Goal: Task Accomplishment & Management: Complete application form

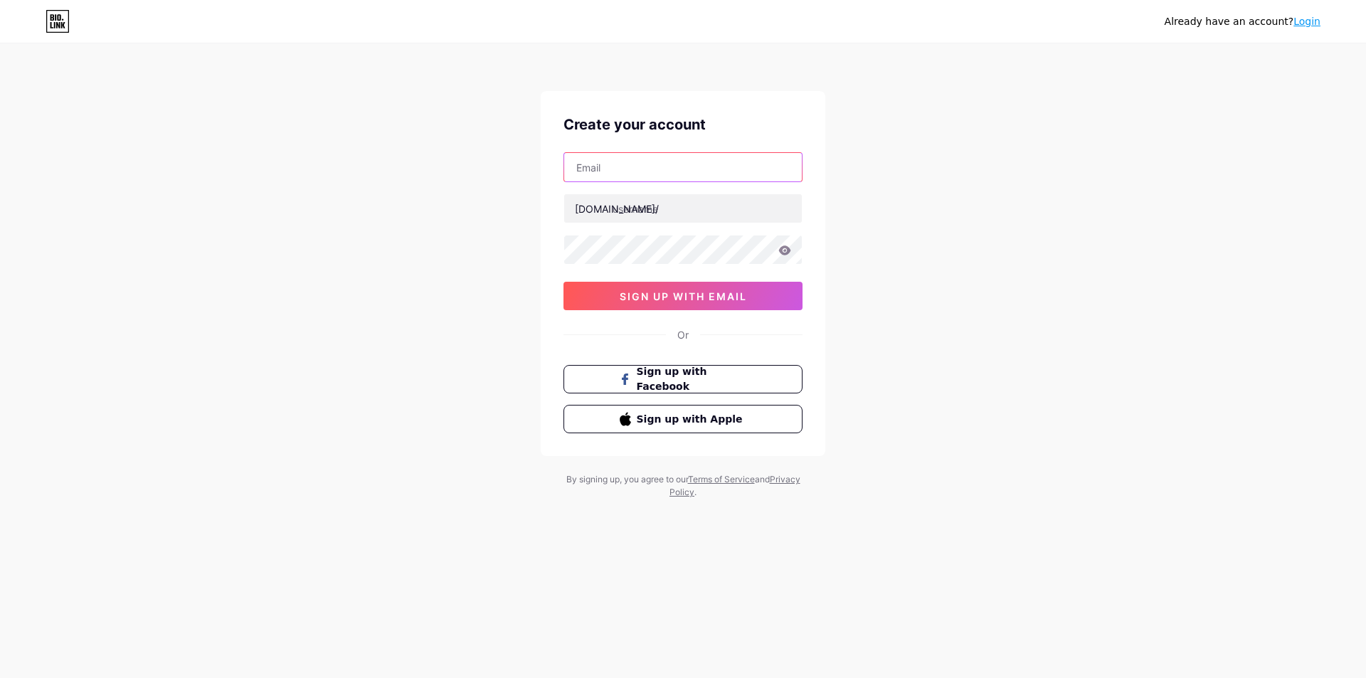
click at [624, 168] on input "text" at bounding box center [683, 167] width 238 height 28
type input "[EMAIL_ADDRESS][DOMAIN_NAME]"
click at [635, 209] on input "text" at bounding box center [683, 208] width 238 height 28
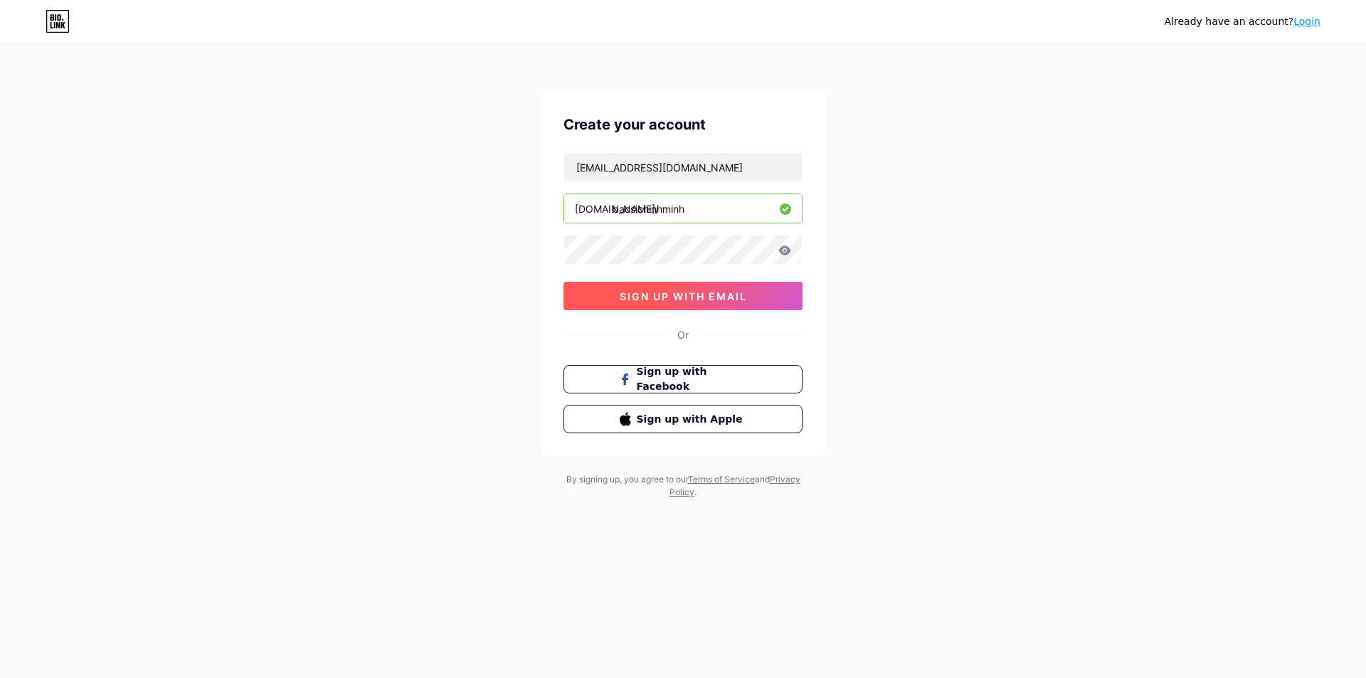
type input "bacsichinhminh"
click at [657, 292] on span "sign up with email" at bounding box center [683, 296] width 127 height 12
click at [787, 253] on icon at bounding box center [785, 250] width 12 height 9
click at [788, 250] on icon at bounding box center [785, 250] width 12 height 9
click at [685, 300] on span "sign up with email" at bounding box center [683, 296] width 127 height 12
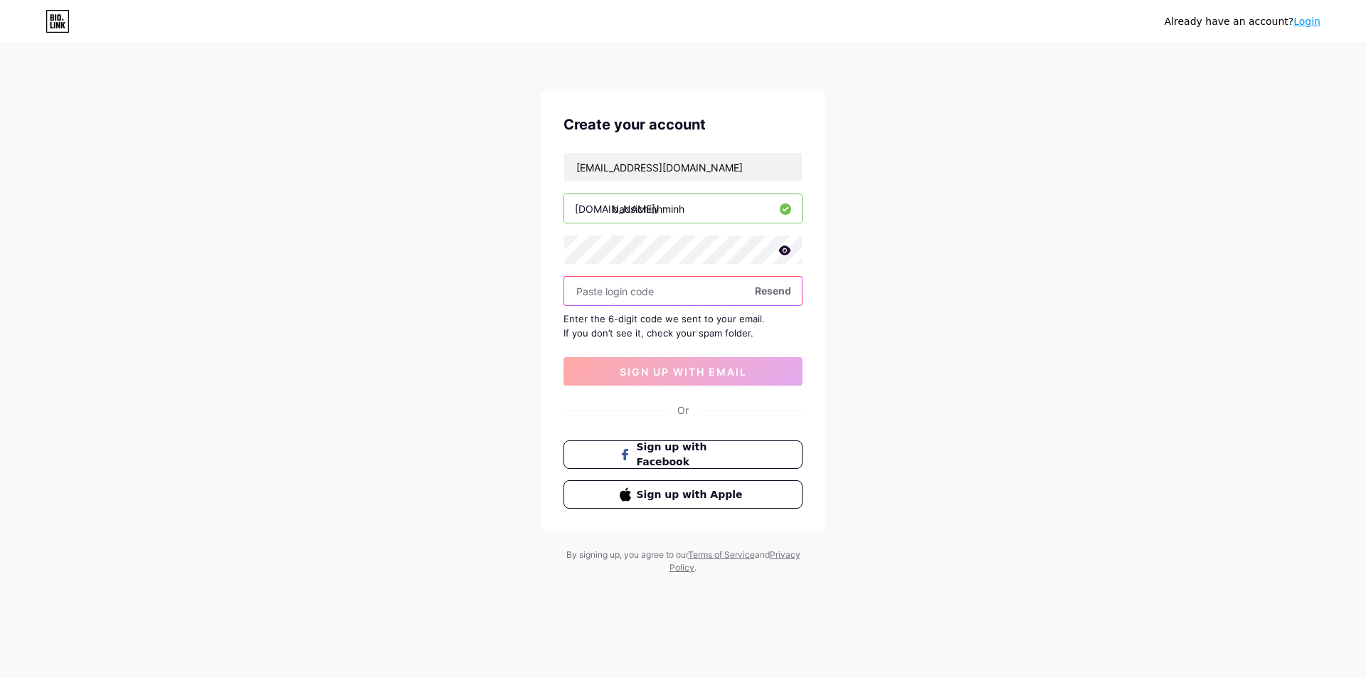
click at [633, 290] on input "text" at bounding box center [683, 291] width 238 height 28
paste input "299837"
type input "299837"
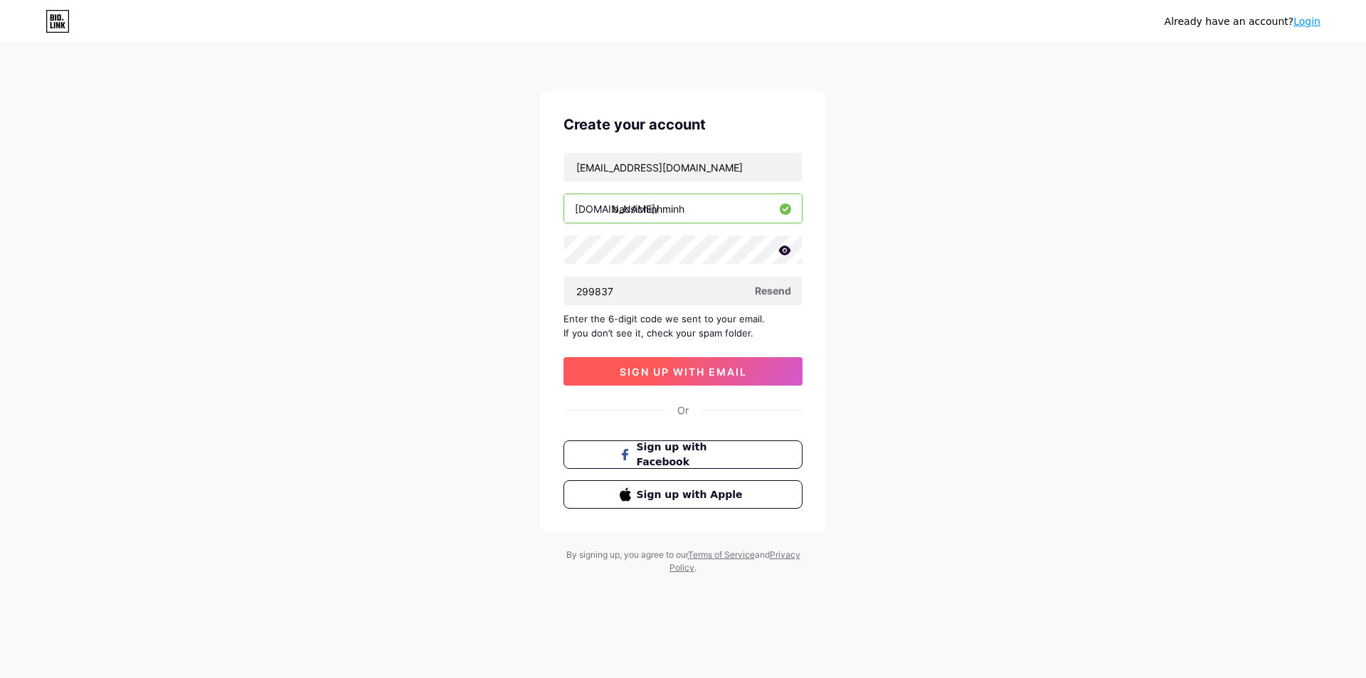
click at [674, 376] on span "sign up with email" at bounding box center [683, 372] width 127 height 12
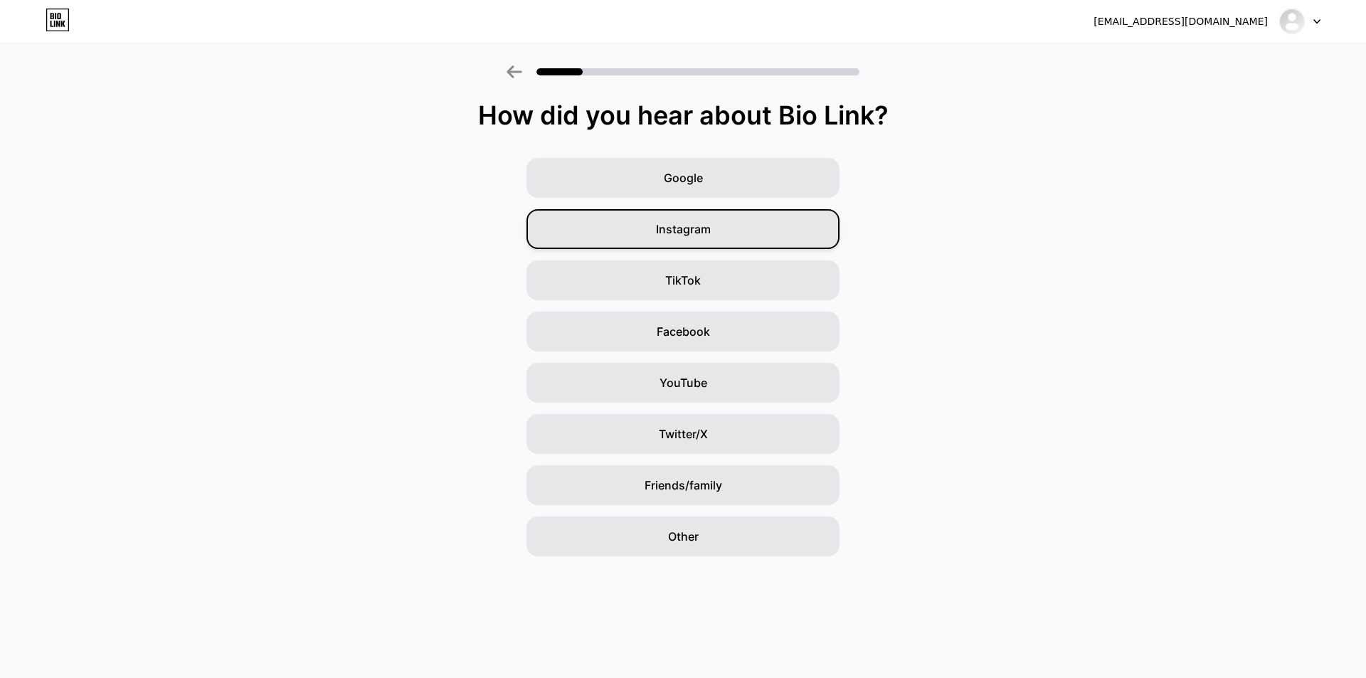
click at [701, 216] on div "Instagram" at bounding box center [683, 229] width 313 height 40
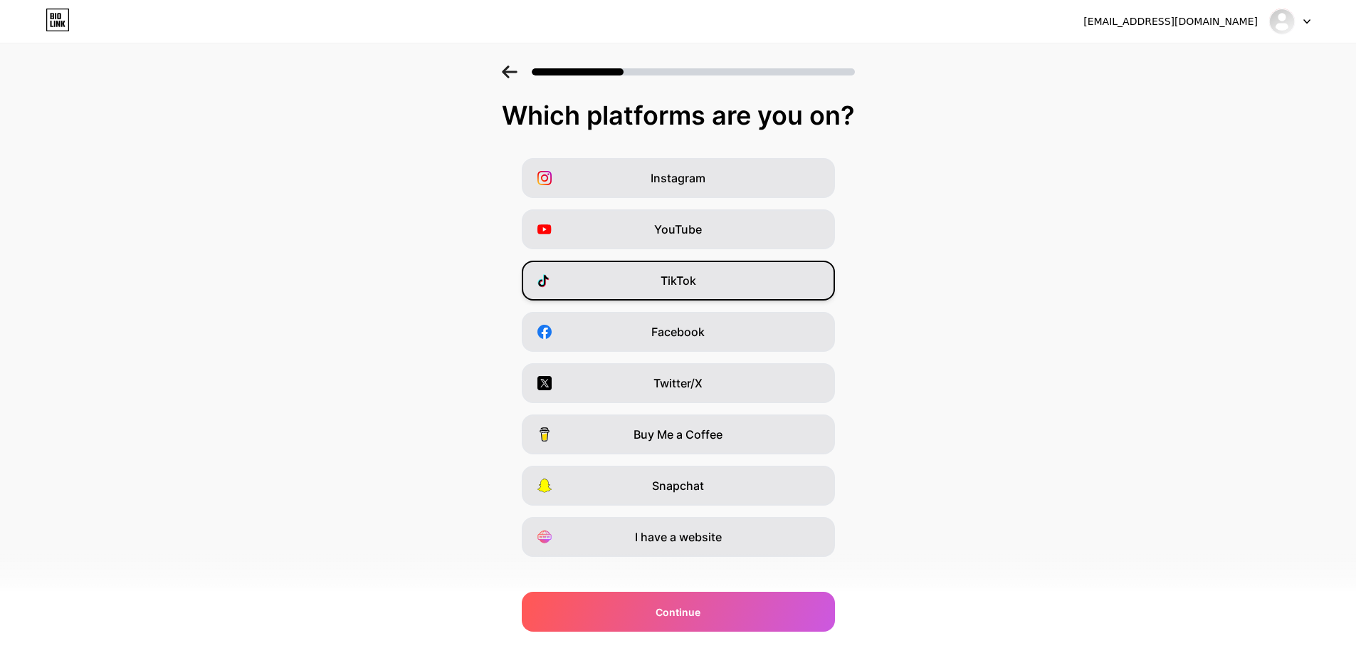
click at [710, 289] on div "TikTok" at bounding box center [678, 280] width 313 height 40
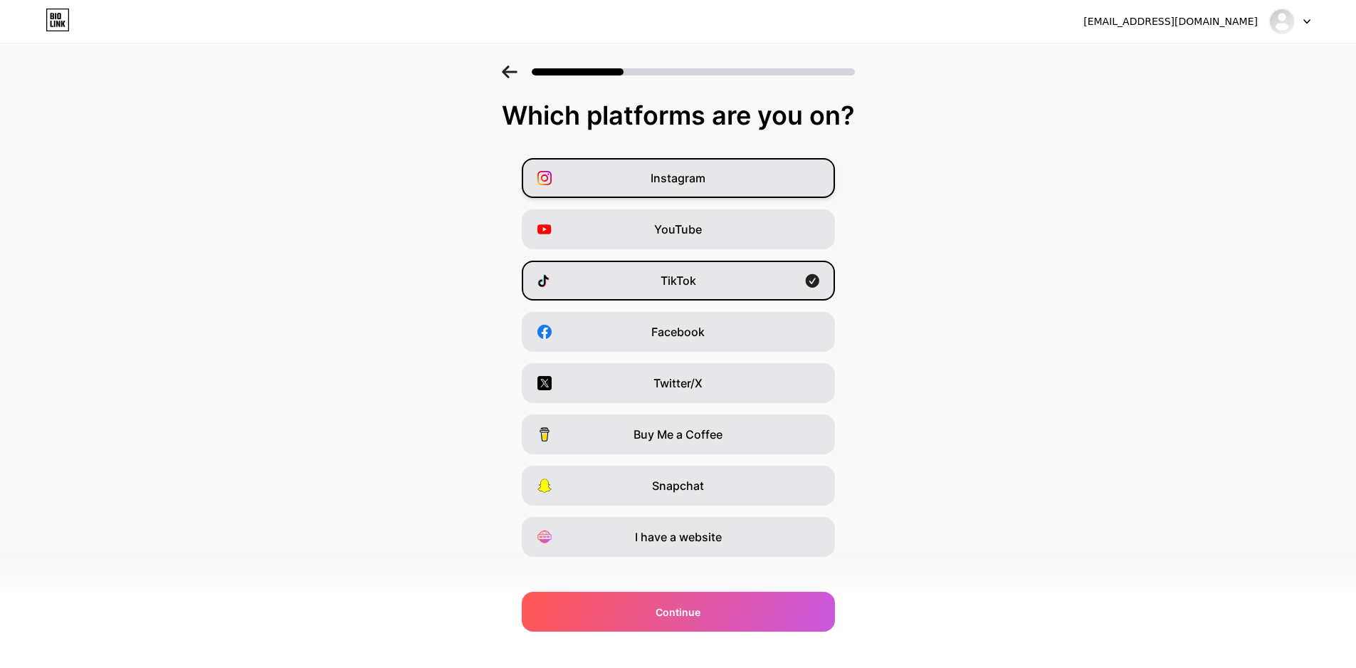
click at [697, 172] on span "Instagram" at bounding box center [677, 177] width 55 height 17
click at [714, 228] on div "YouTube" at bounding box center [678, 229] width 313 height 40
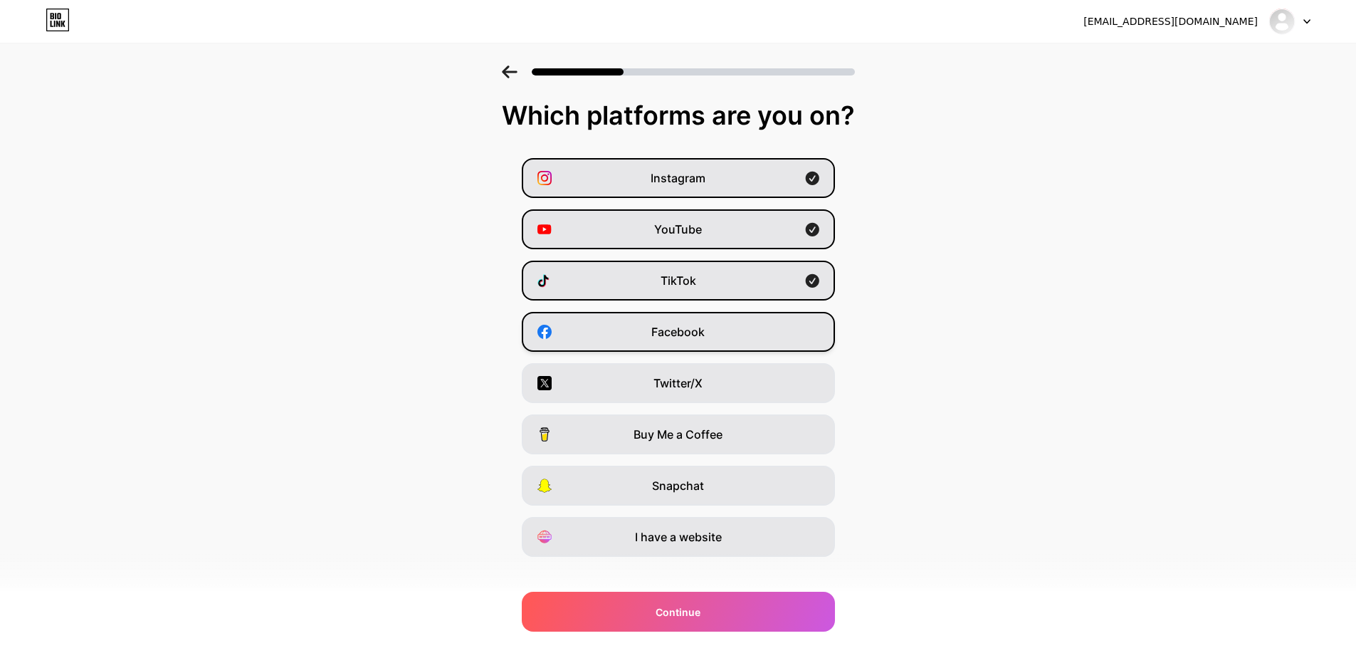
click at [717, 333] on div "Facebook" at bounding box center [678, 332] width 313 height 40
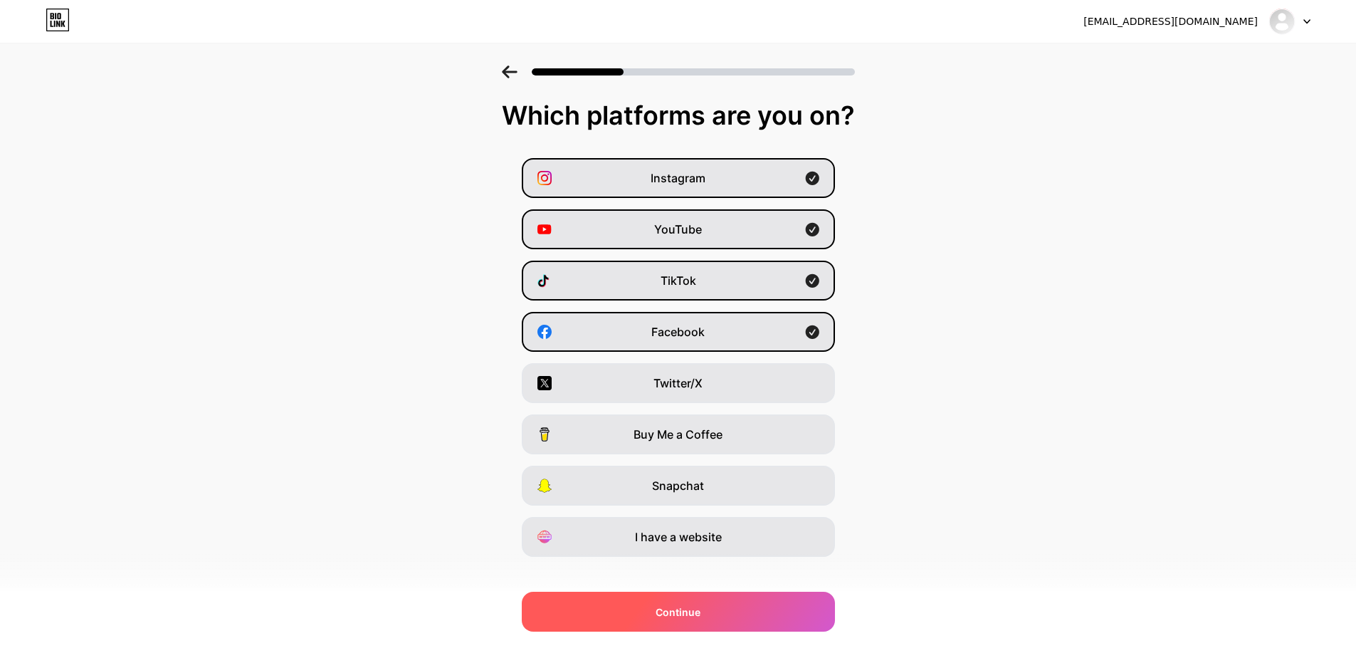
click at [677, 612] on span "Continue" at bounding box center [677, 611] width 45 height 15
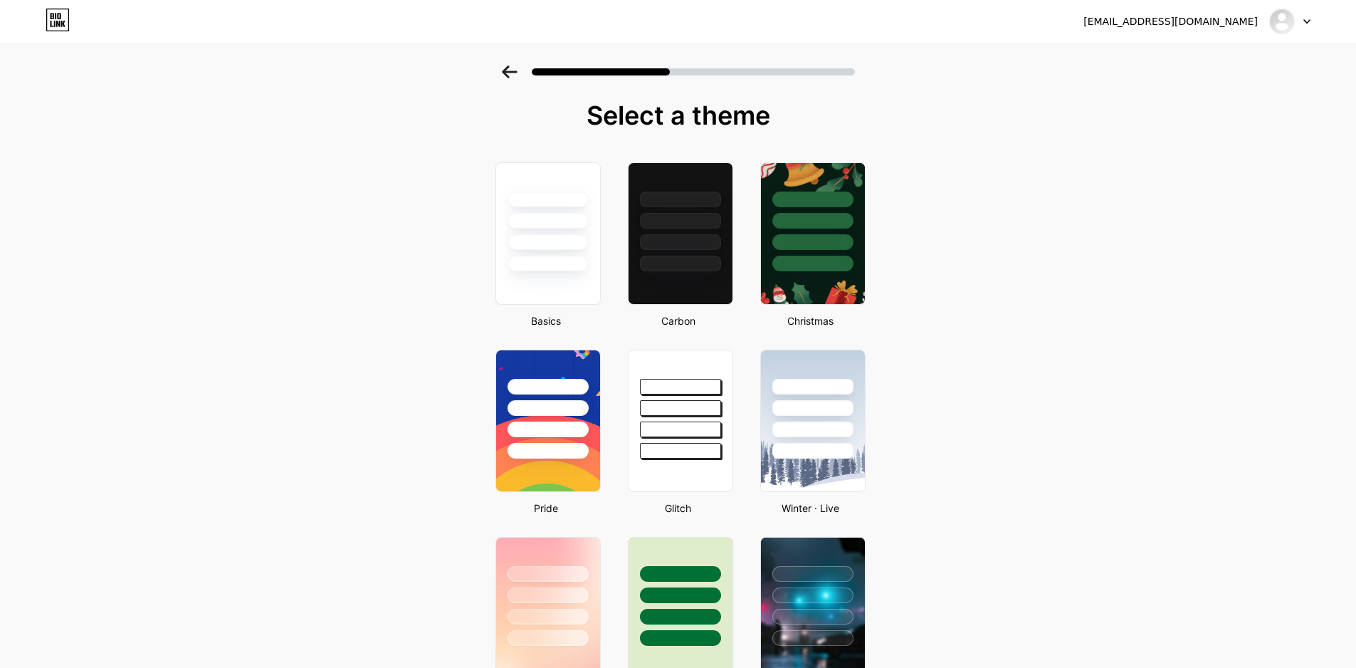
click at [1307, 20] on icon at bounding box center [1306, 21] width 7 height 5
click at [1283, 21] on img at bounding box center [1281, 21] width 23 height 23
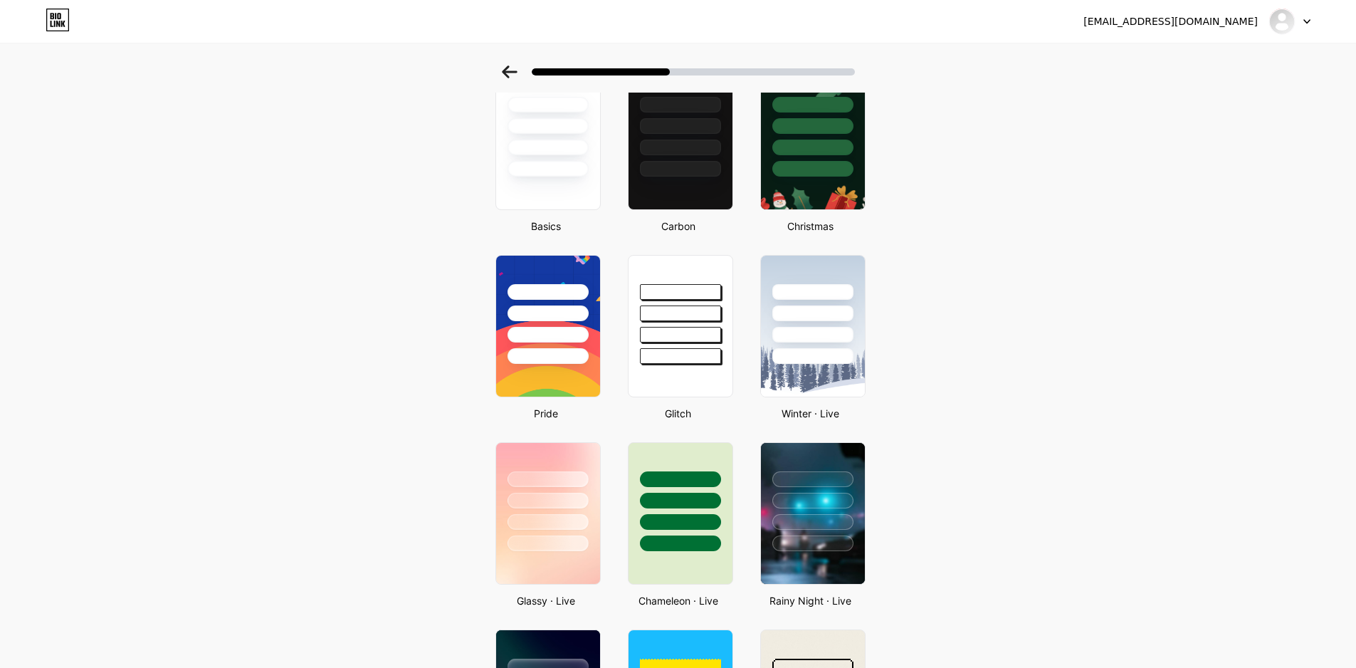
scroll to position [379, 0]
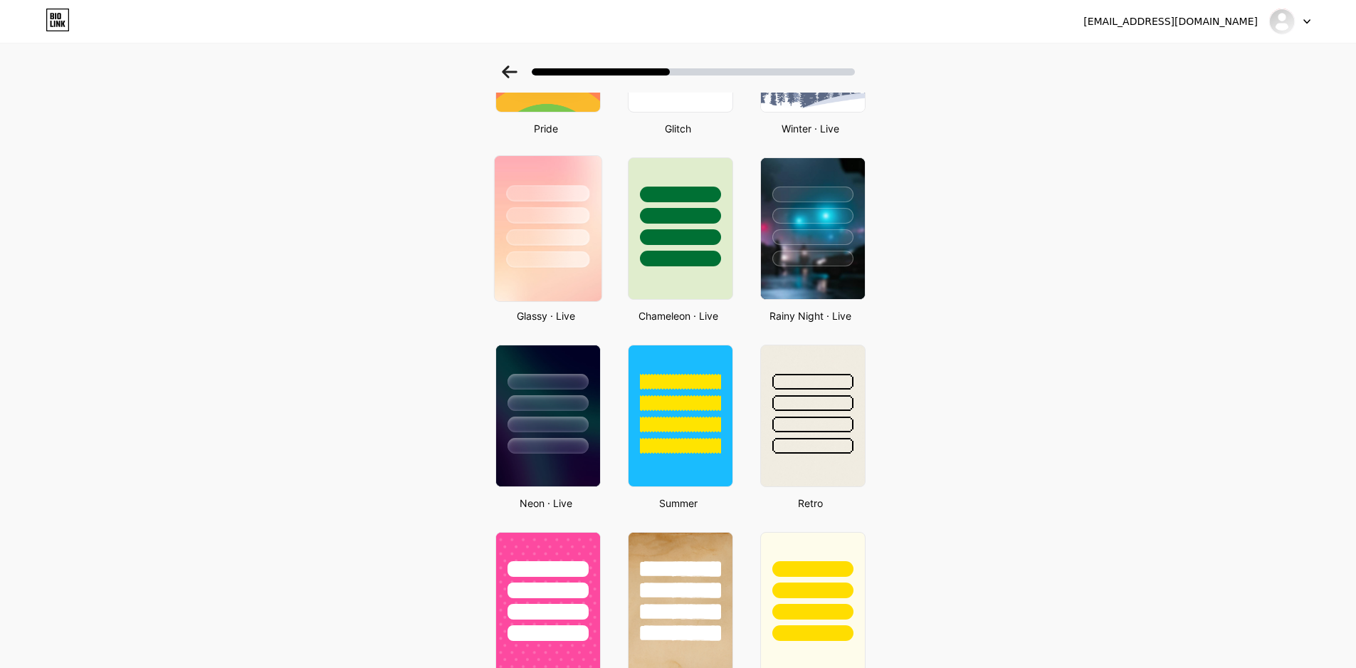
click at [574, 233] on div at bounding box center [547, 237] width 83 height 16
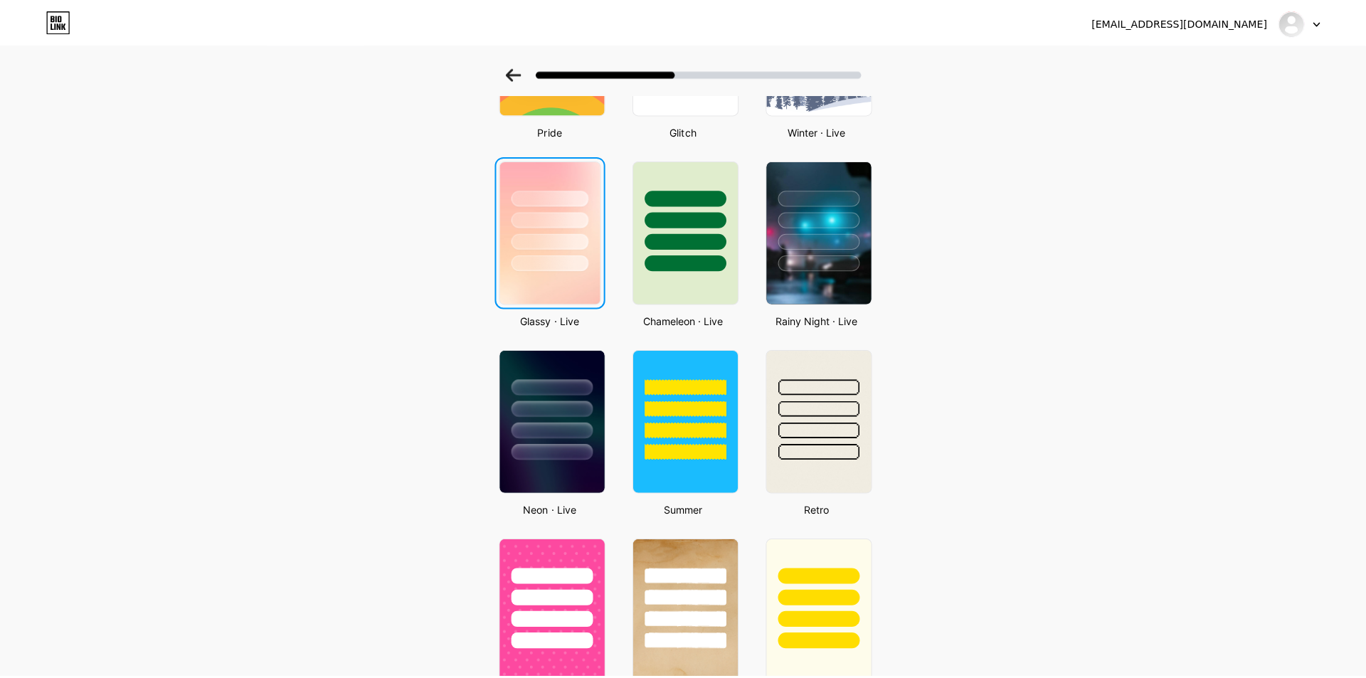
scroll to position [0, 0]
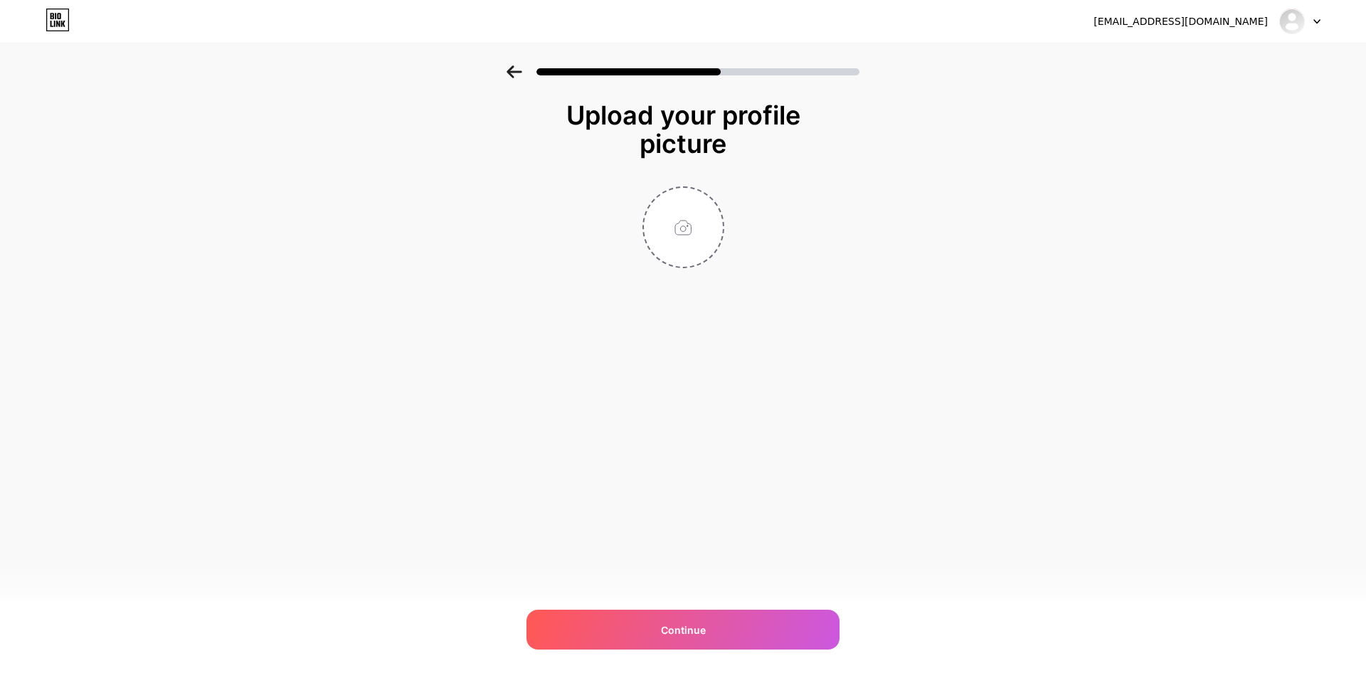
drag, startPoint x: 638, startPoint y: 126, endPoint x: 778, endPoint y: 152, distance: 142.6
click at [778, 152] on div "Upload your profile picture" at bounding box center [683, 129] width 270 height 57
copy div "Upload your profile picture"
click at [677, 225] on input "file" at bounding box center [683, 227] width 79 height 79
type input "C:\fakepath\2.Bác Sĩ [PERSON_NAME]-MS 01-2.jpg"
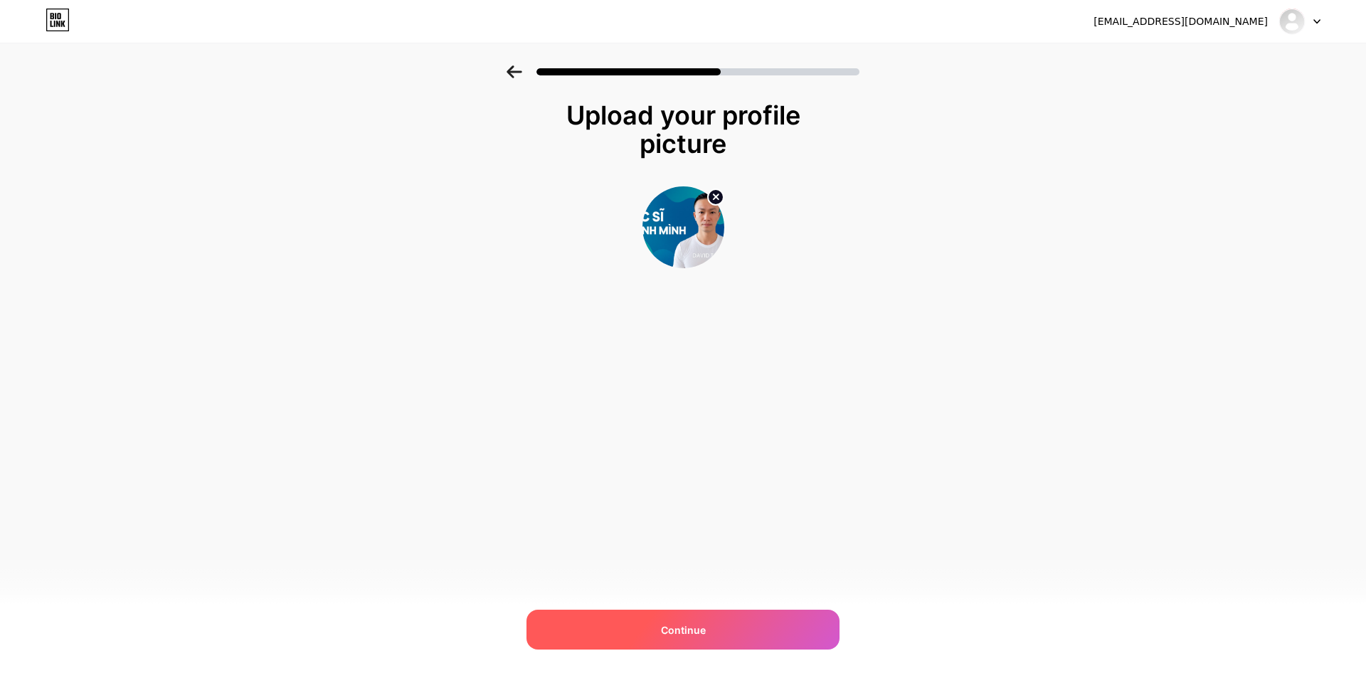
click at [682, 635] on span "Continue" at bounding box center [683, 630] width 45 height 15
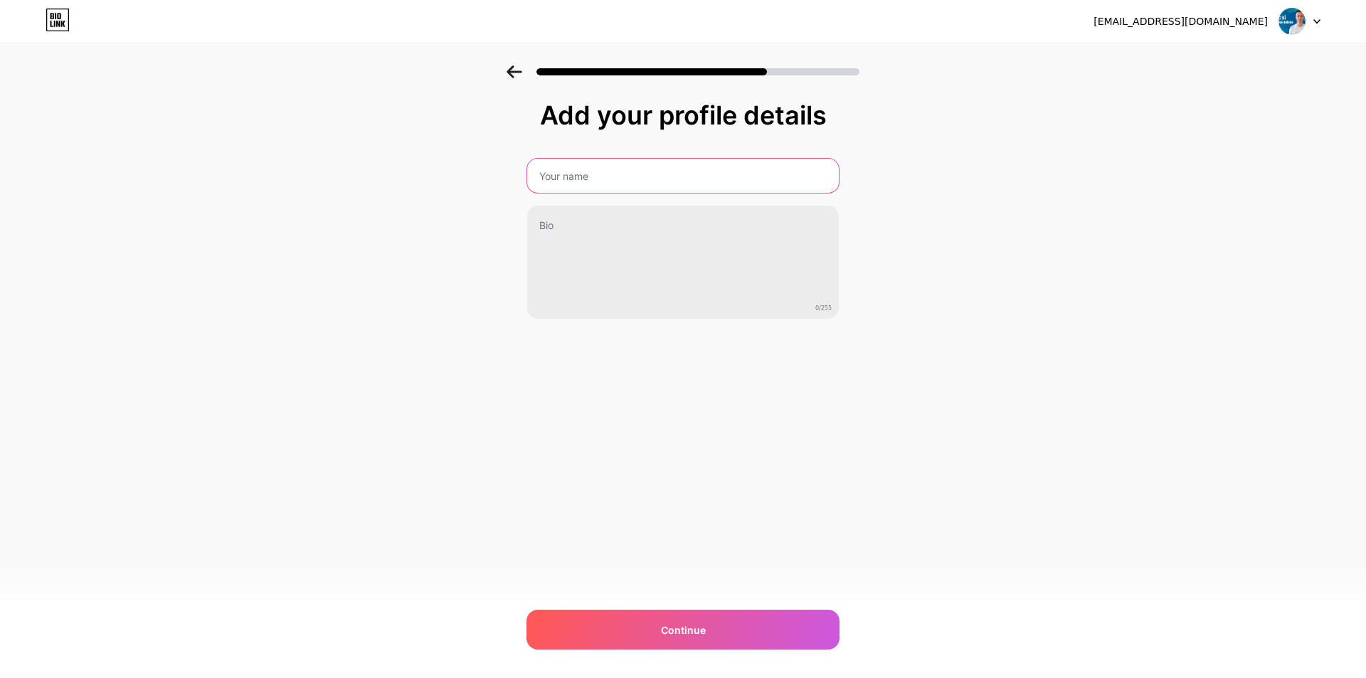
click at [631, 174] on input "text" at bounding box center [683, 176] width 312 height 34
paste input "ác"
paste input "ĩ"
paste input "ính"
paste input "ình"
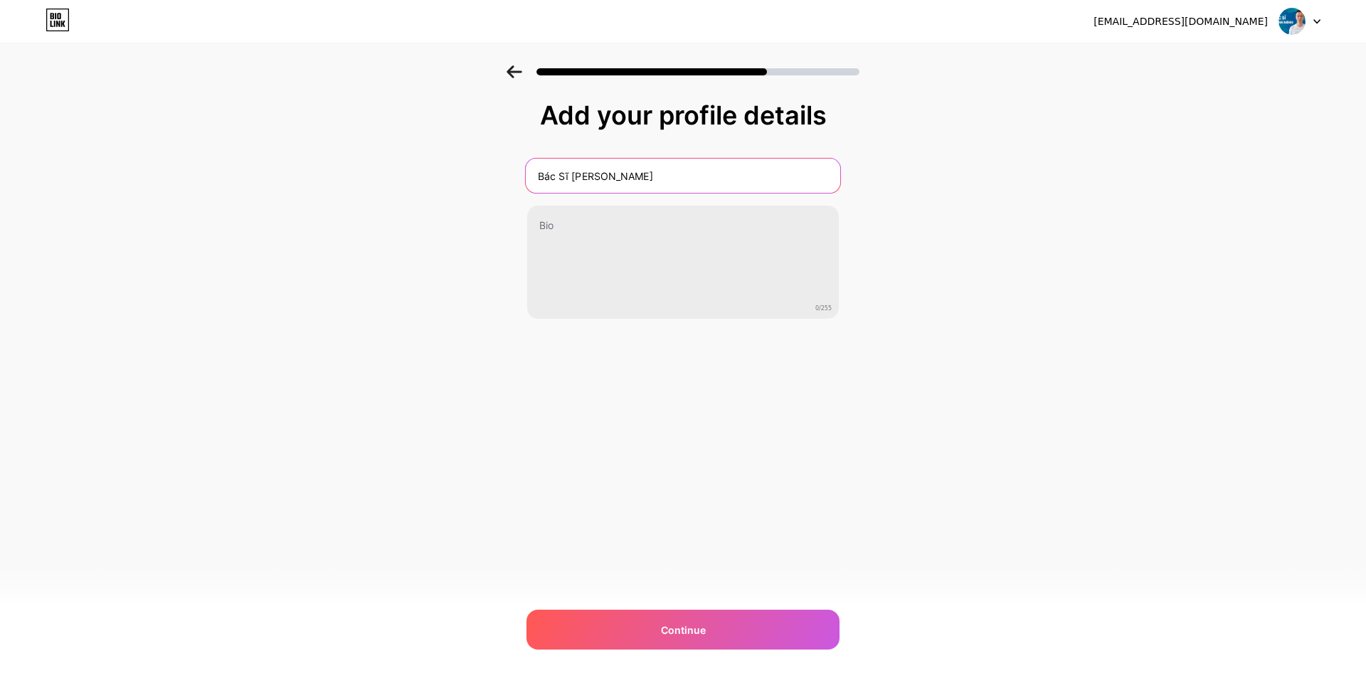
type input "Bác Sĩ [PERSON_NAME]"
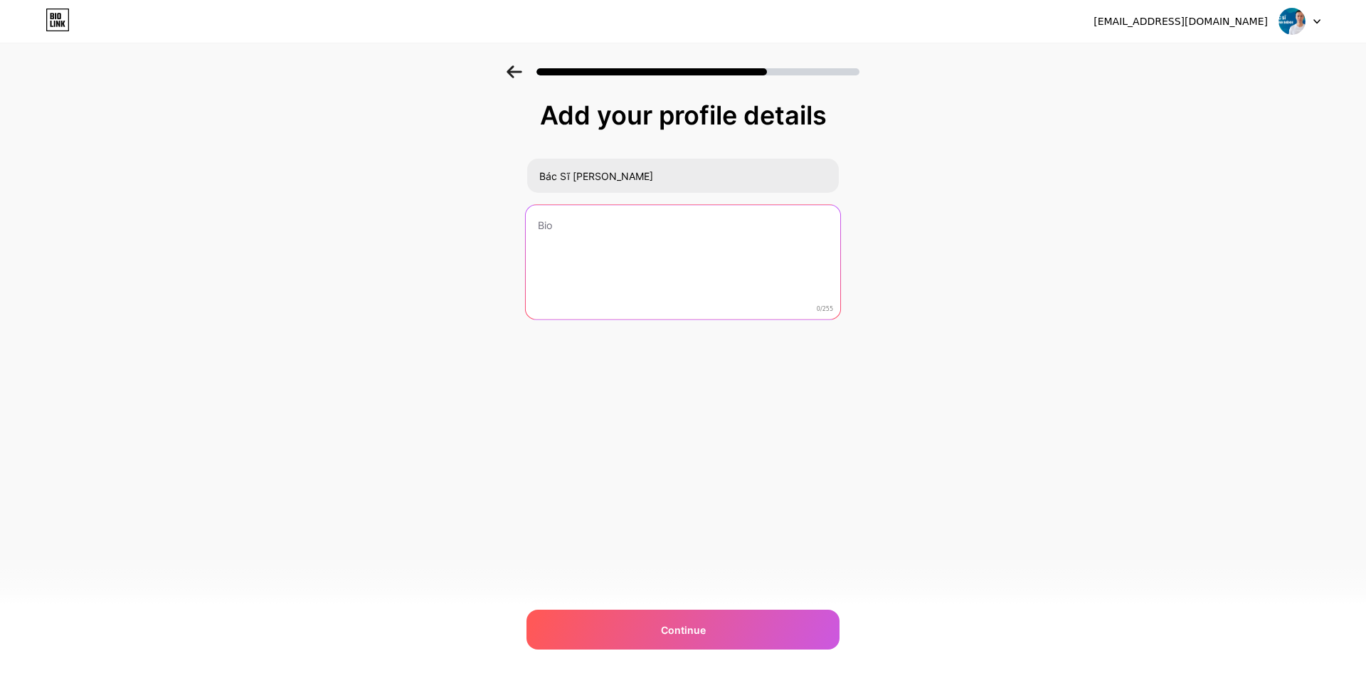
click at [588, 236] on textarea at bounding box center [683, 263] width 315 height 116
paste textarea "🌿 DavidThom | [PERSON_NAME] [PERSON_NAME] Hãng Amway 💪 Chăm sóc Sức Khỏe & Sắc …"
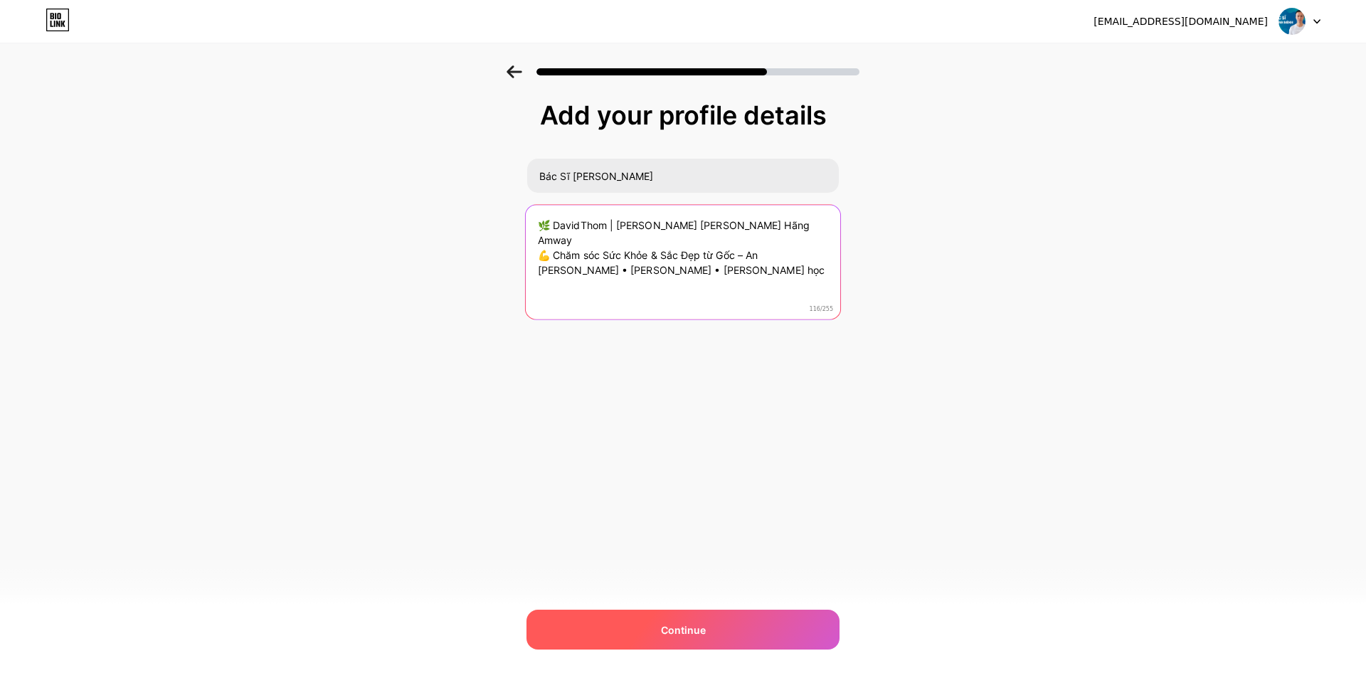
type textarea "🌿 DavidThom | [PERSON_NAME] [PERSON_NAME] Hãng Amway 💪 Chăm sóc Sức Khỏe & Sắc …"
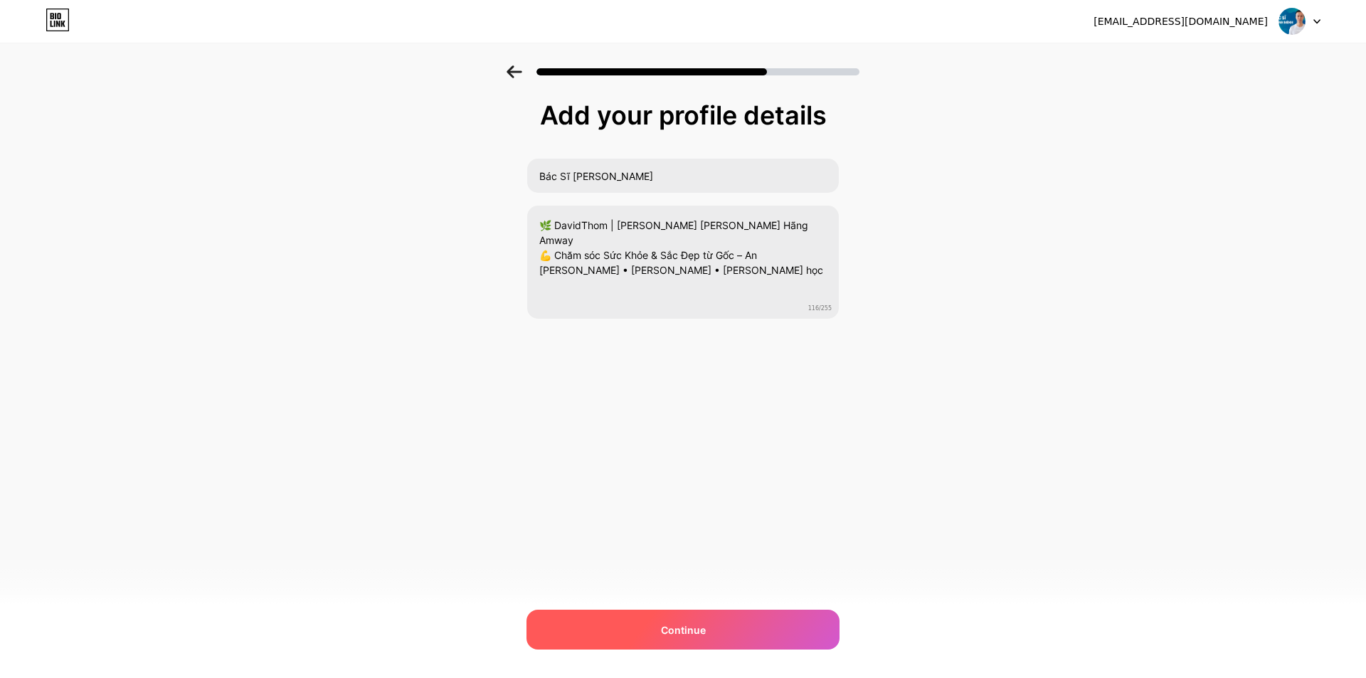
click at [665, 633] on span "Continue" at bounding box center [683, 630] width 45 height 15
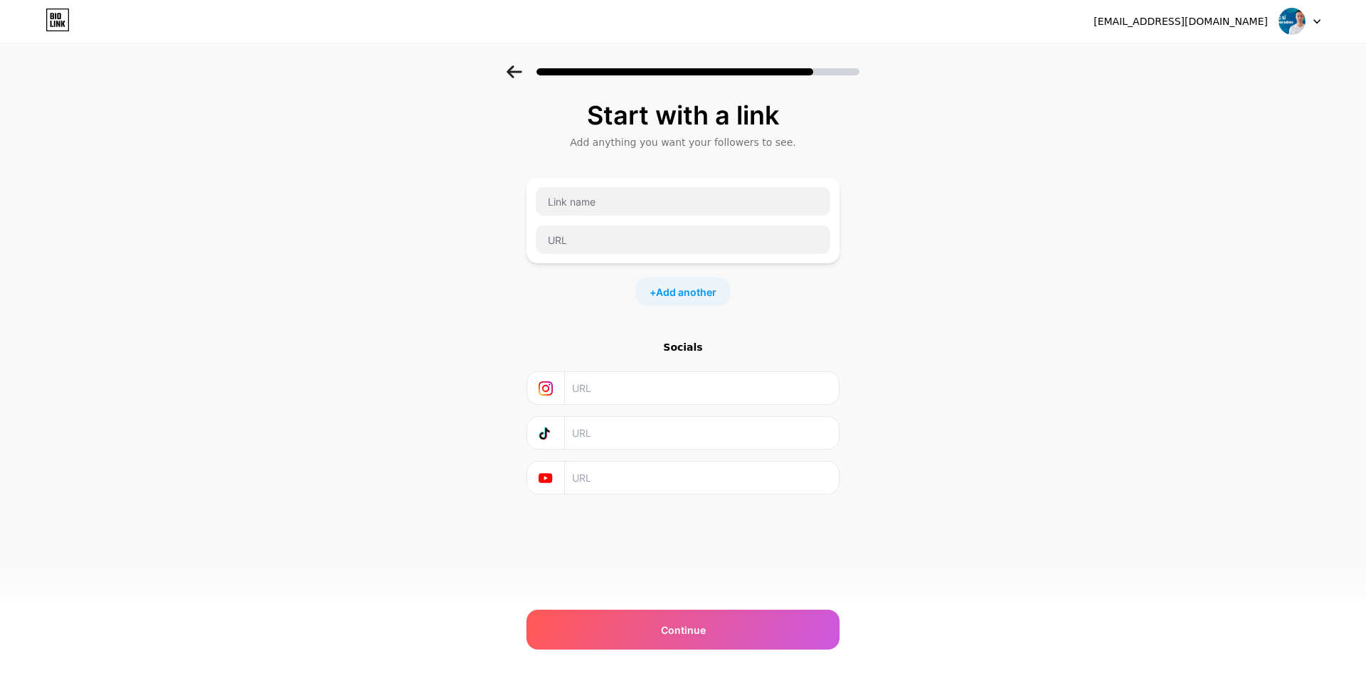
click at [623, 392] on input "text" at bounding box center [701, 388] width 258 height 32
paste input "[URL][DOMAIN_NAME]"
type input "[URL][DOMAIN_NAME]"
click at [626, 480] on input "text" at bounding box center [701, 478] width 258 height 32
paste input "[URL][DOMAIN_NAME]"
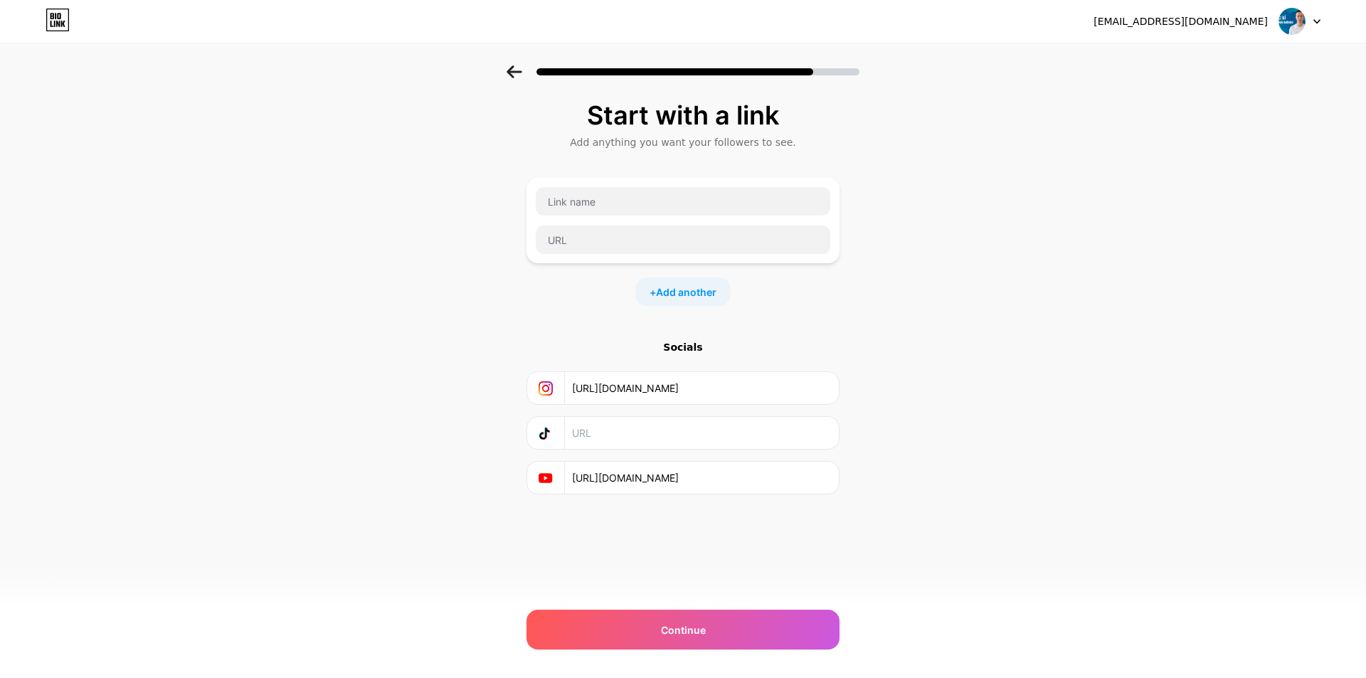
type input "[URL][DOMAIN_NAME]"
click at [613, 438] on input "text" at bounding box center [701, 433] width 258 height 32
paste input "[URL][DOMAIN_NAME]"
type input "[URL][DOMAIN_NAME]"
click at [640, 199] on input "text" at bounding box center [683, 201] width 295 height 28
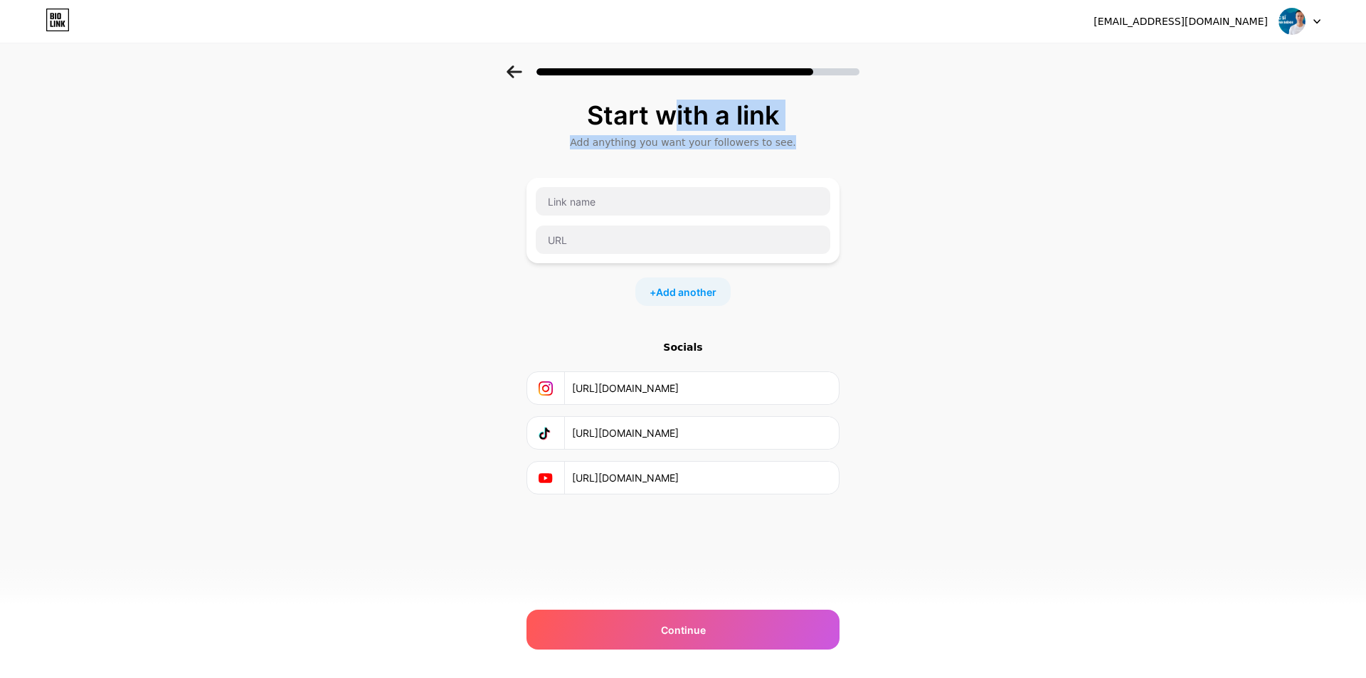
drag, startPoint x: 591, startPoint y: 115, endPoint x: 843, endPoint y: 154, distance: 255.6
click at [843, 154] on div "Start with a link Add anything you want your followers to see. + Add another So…" at bounding box center [683, 315] width 1366 height 500
click at [834, 154] on div "Start with a link Add anything you want your followers to see. + Add another So…" at bounding box center [683, 298] width 313 height 394
drag, startPoint x: 586, startPoint y: 116, endPoint x: 817, endPoint y: 142, distance: 232.1
click at [817, 142] on div "Start with a link Add anything you want your followers to see." at bounding box center [683, 125] width 313 height 48
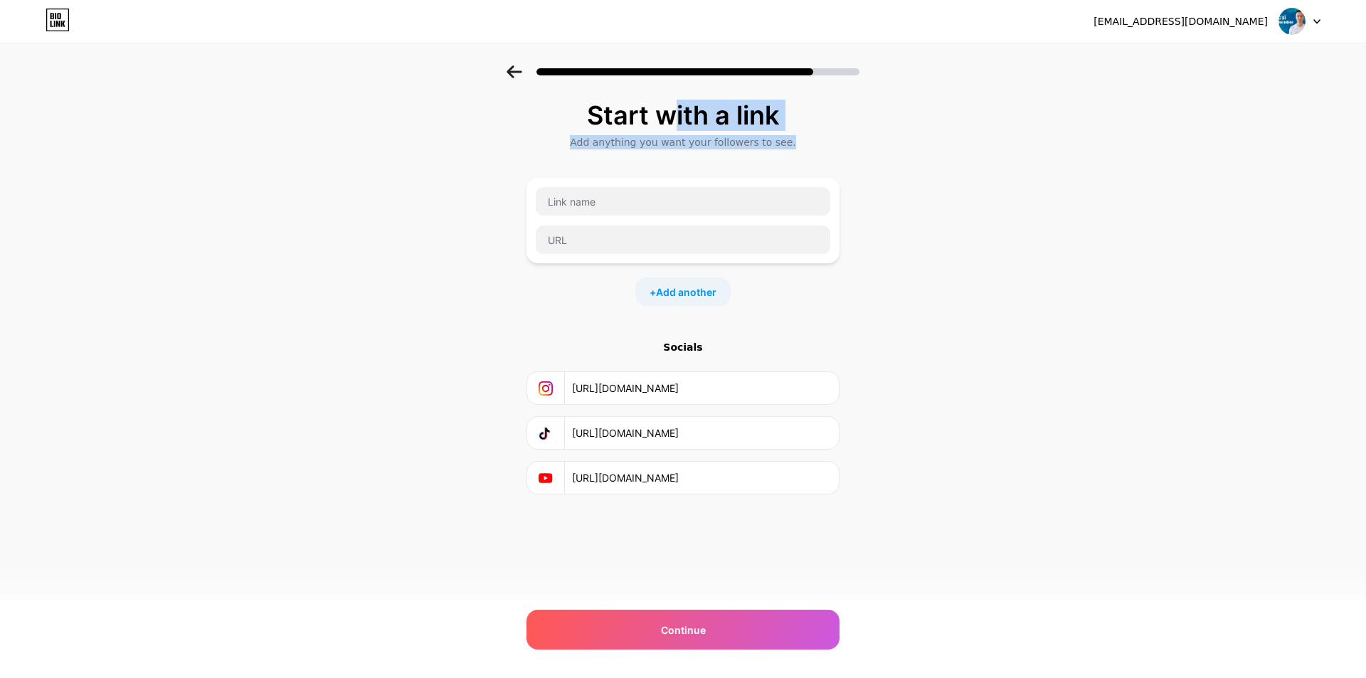
copy div "Start with a link Add anything you want your followers to see."
click at [341, 206] on div "Start with a link Add anything you want your followers to see. + Add another So…" at bounding box center [683, 315] width 1366 height 500
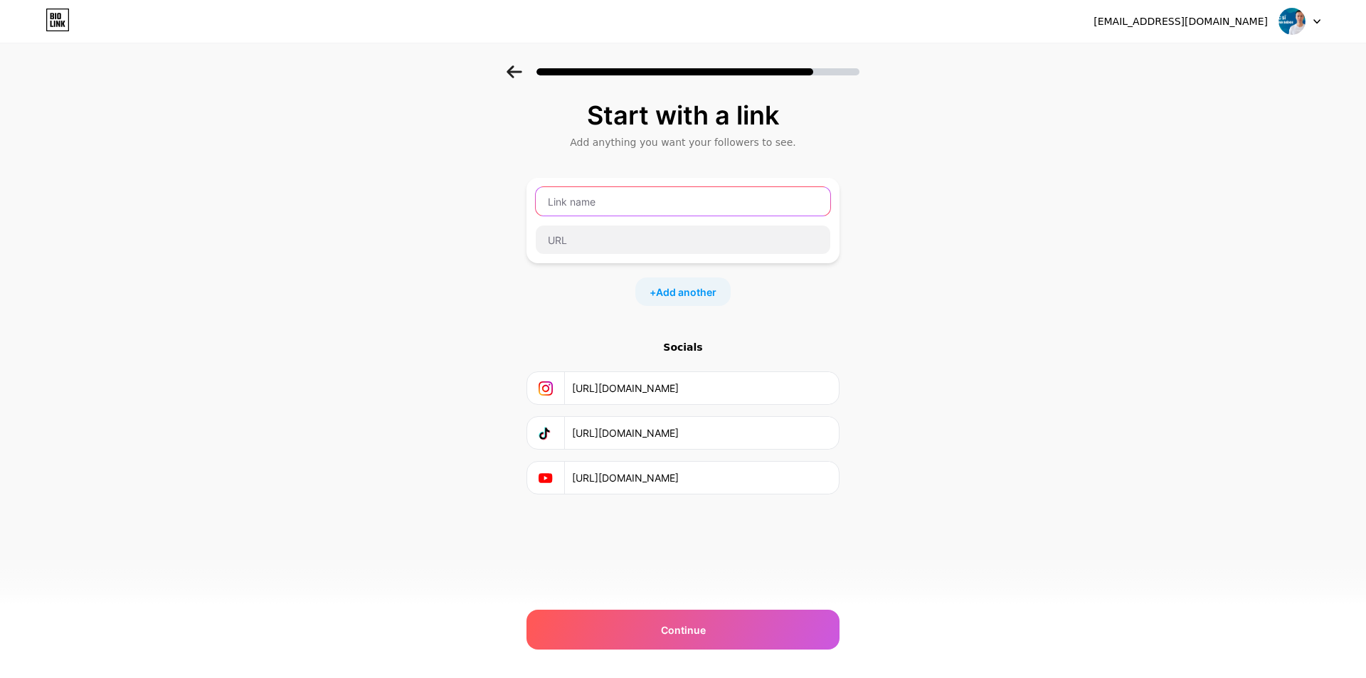
click at [624, 199] on input "text" at bounding box center [683, 201] width 295 height 28
paste input "Davidthom Nhà [PERSON_NAME] Amway"
type input "Davidthom Nhà [PERSON_NAME] Amway"
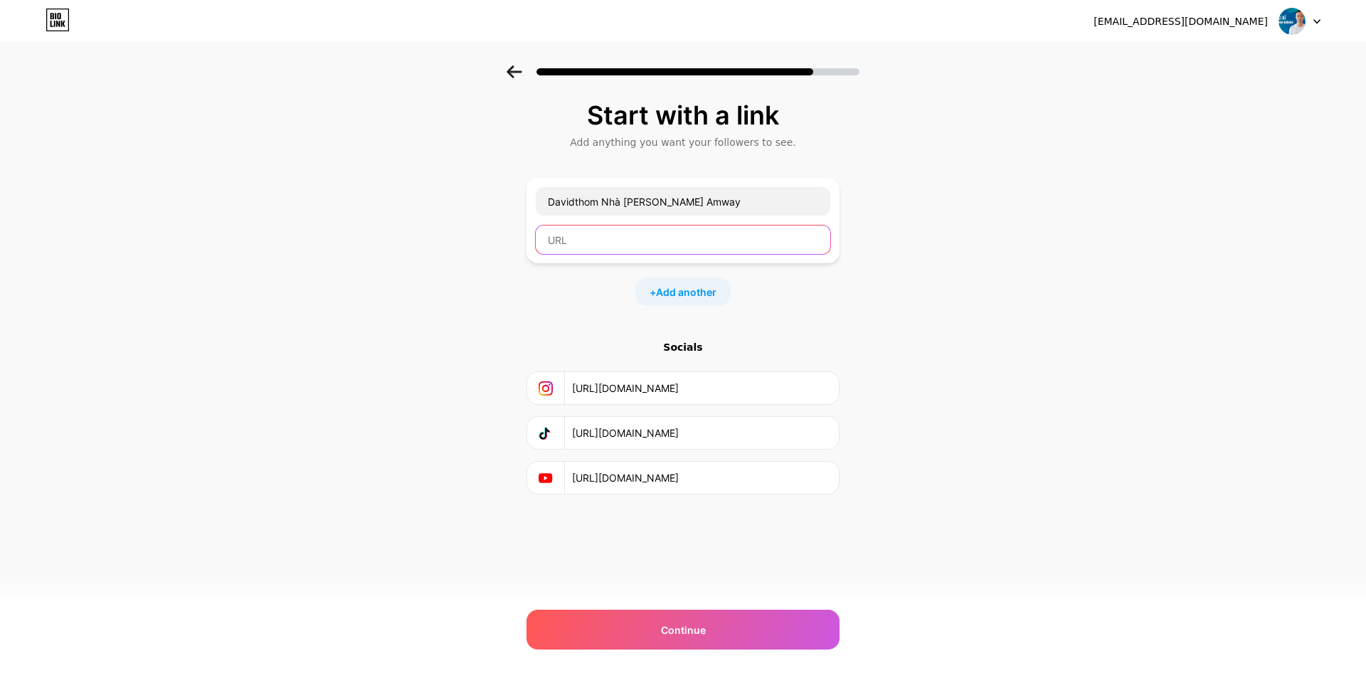
click at [612, 239] on input "text" at bounding box center [683, 240] width 295 height 28
paste input "[URL][DOMAIN_NAME][CREDIT_CARD_NUMBER]"
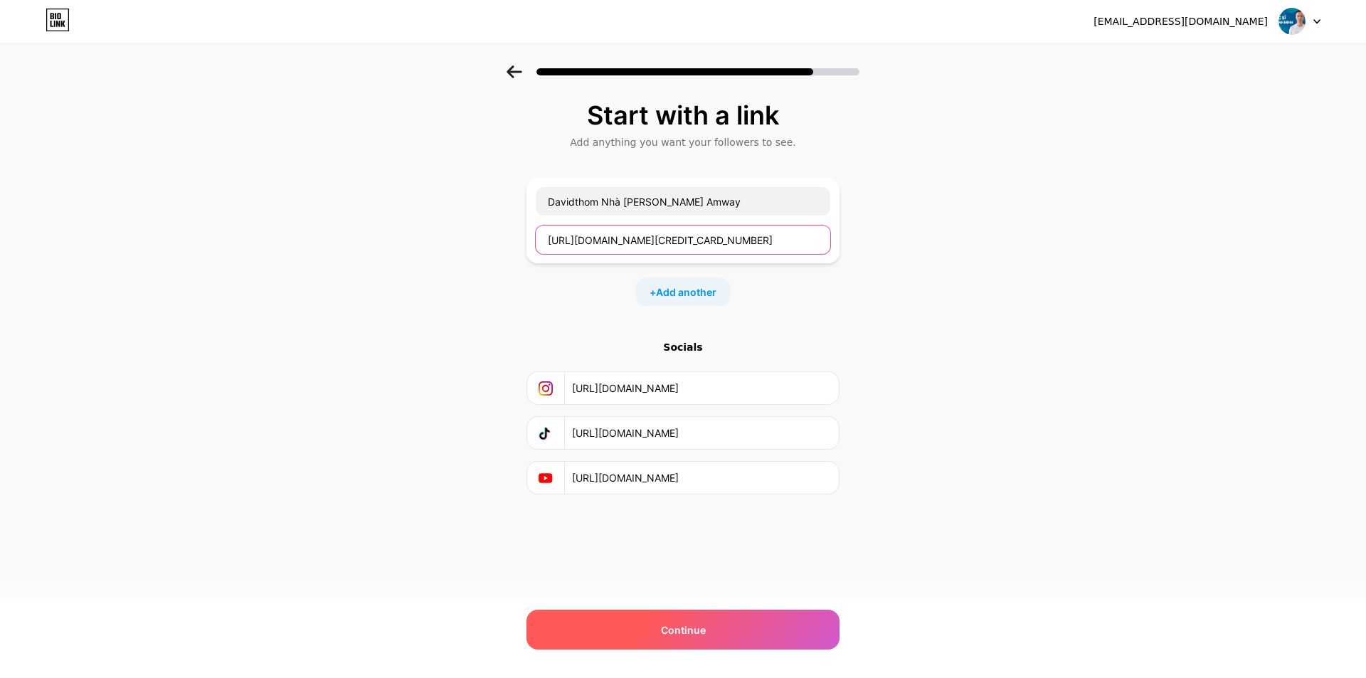
type input "[URL][DOMAIN_NAME][CREDIT_CARD_NUMBER]"
click at [649, 628] on div "Continue" at bounding box center [683, 630] width 313 height 40
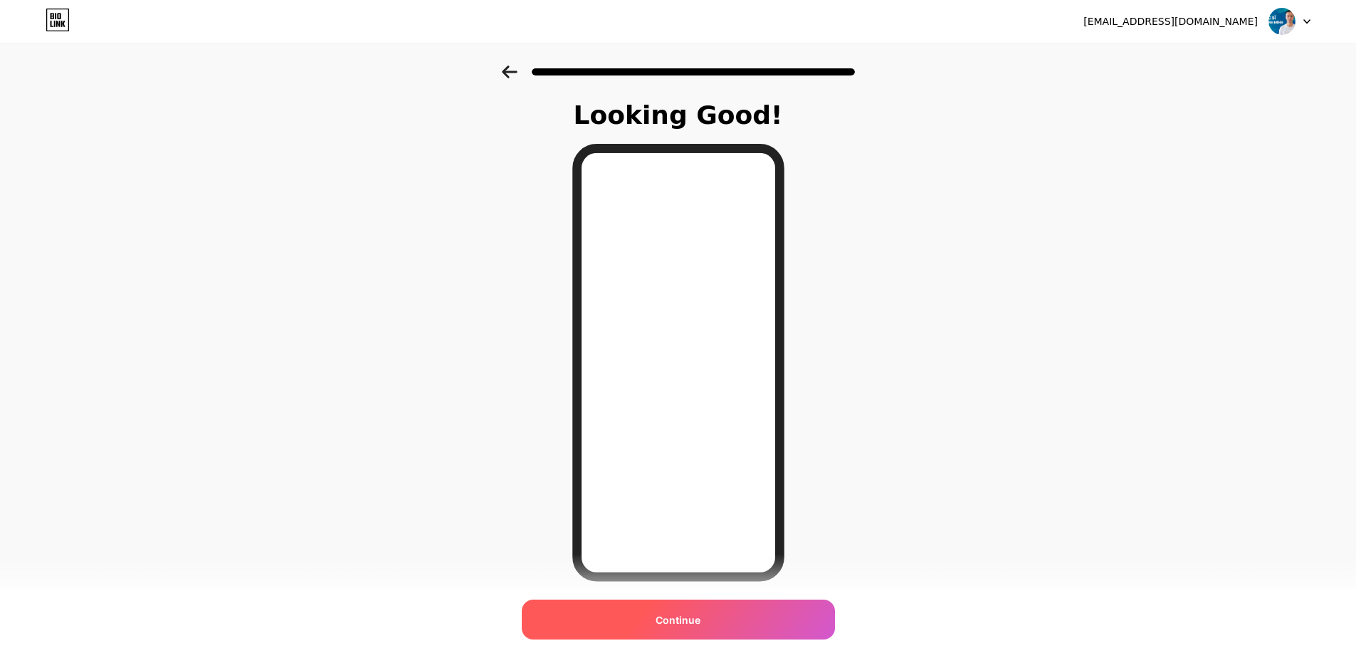
click at [692, 623] on span "Continue" at bounding box center [677, 619] width 45 height 15
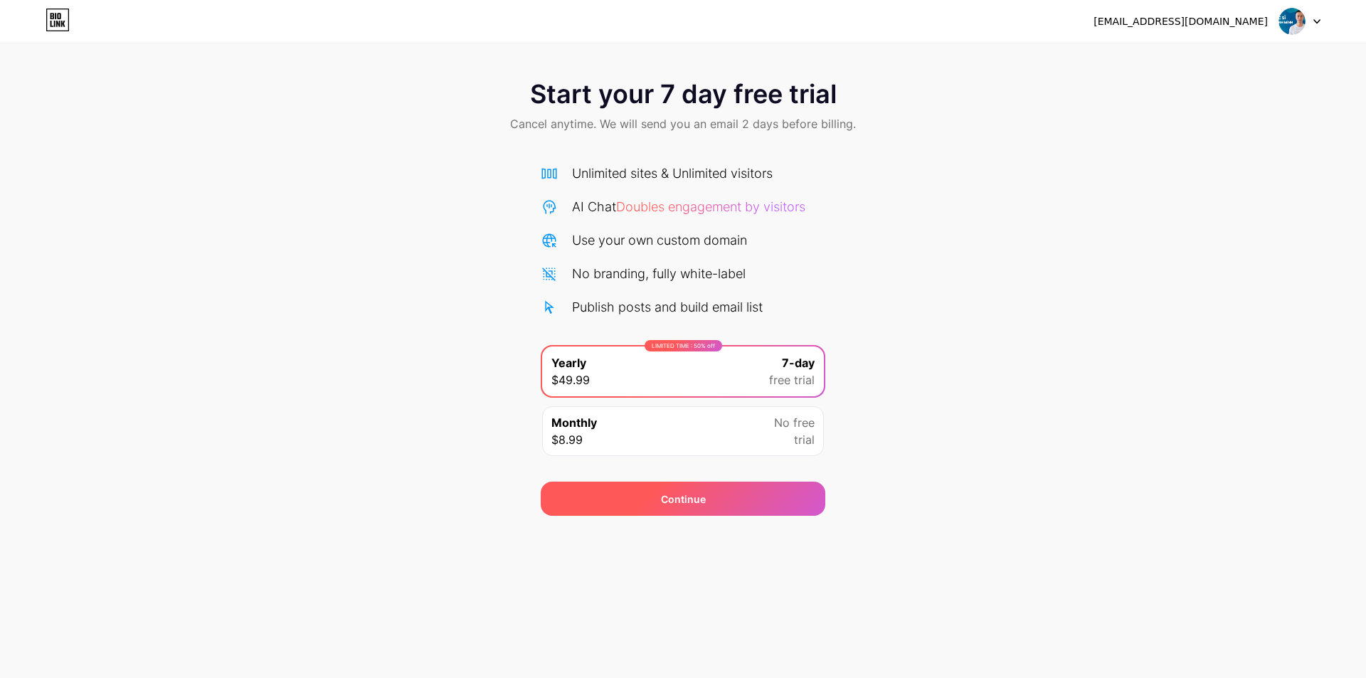
click at [692, 500] on span "Continue" at bounding box center [683, 499] width 45 height 15
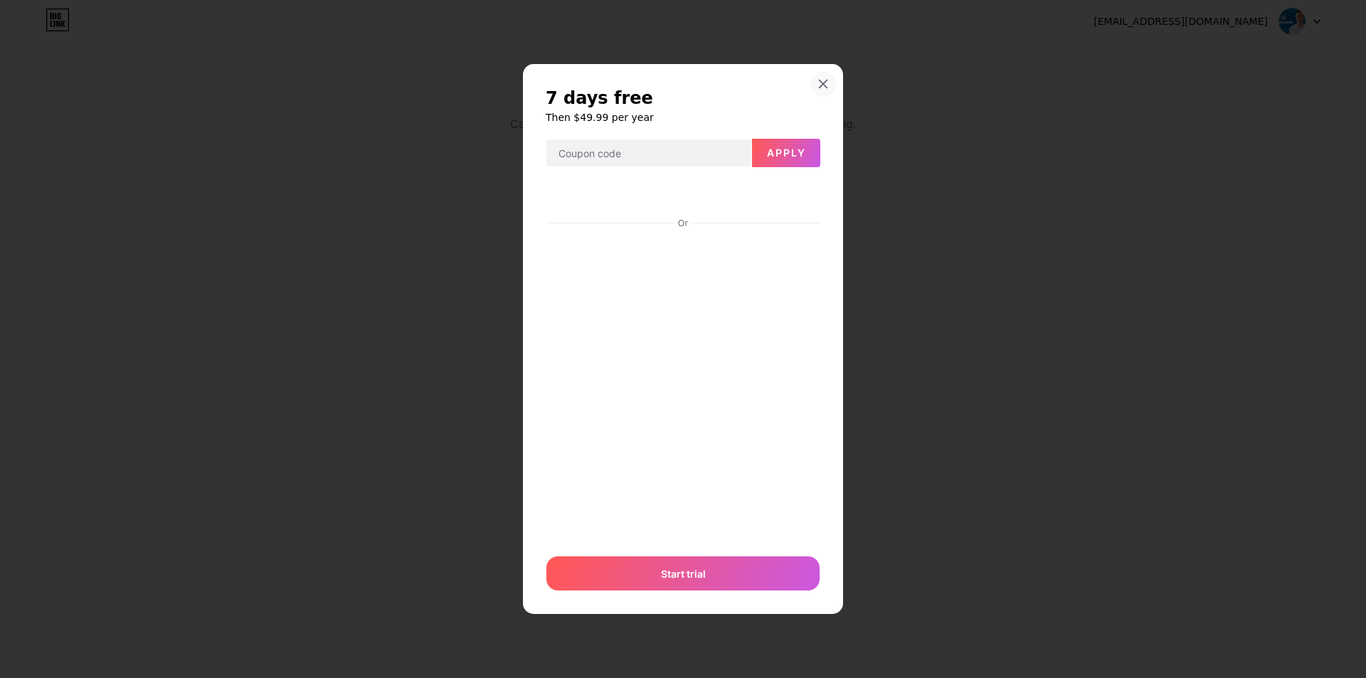
click at [829, 83] on div at bounding box center [824, 84] width 26 height 26
